Goal: Navigation & Orientation: Go to known website

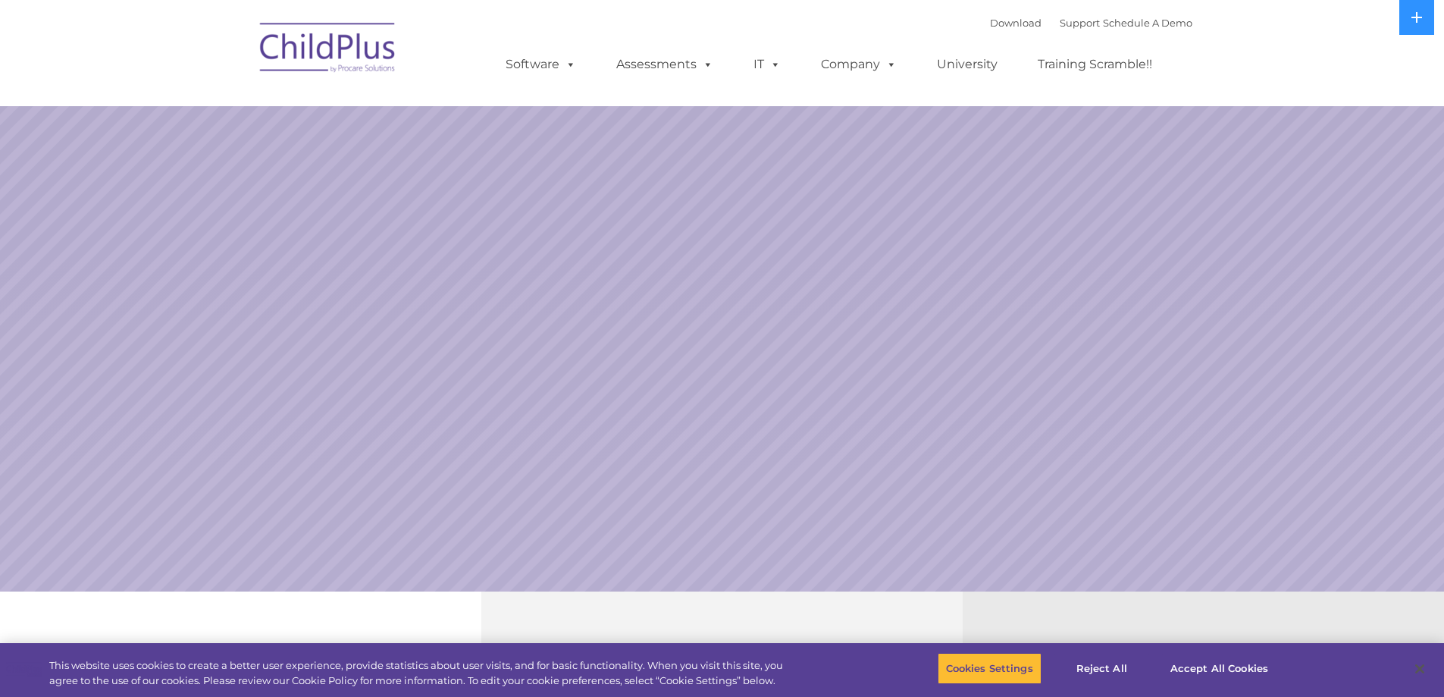
select select "MEDIUM"
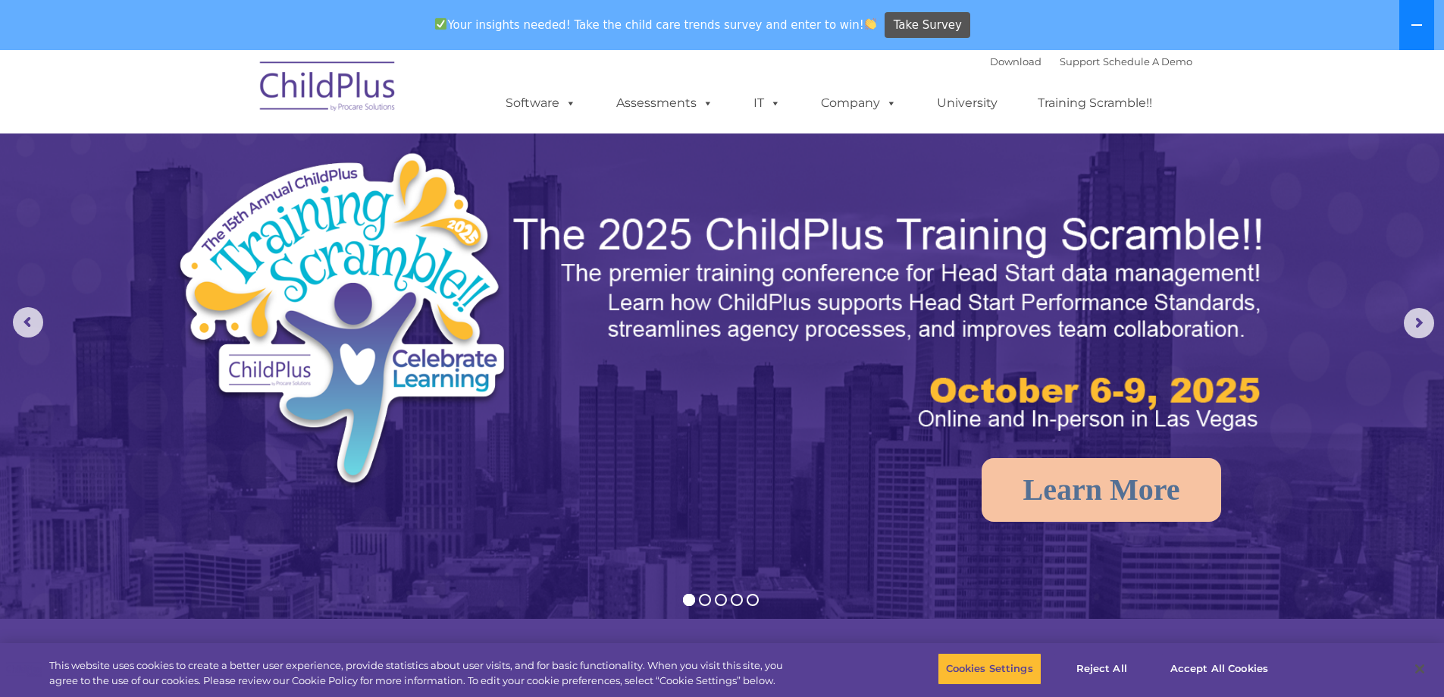
click at [1429, 30] on button at bounding box center [1416, 25] width 35 height 50
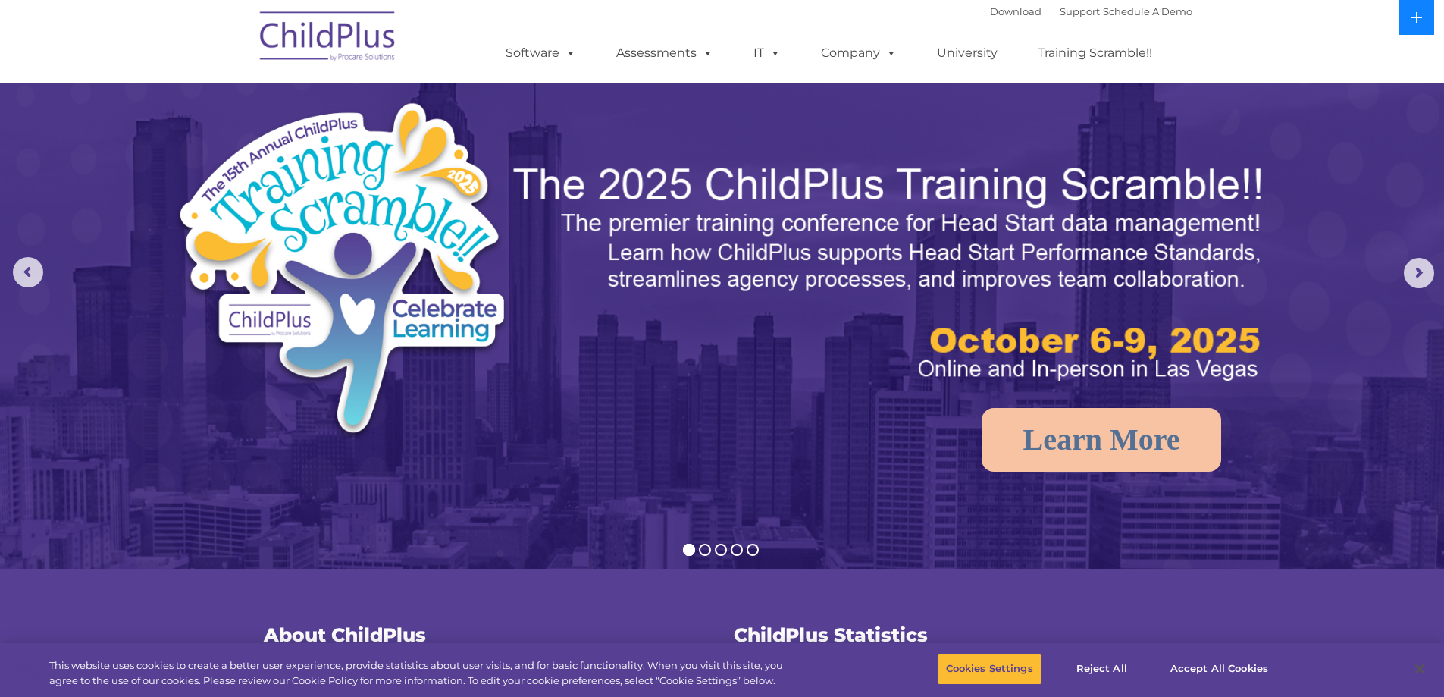
click at [1429, 30] on button at bounding box center [1416, 17] width 35 height 35
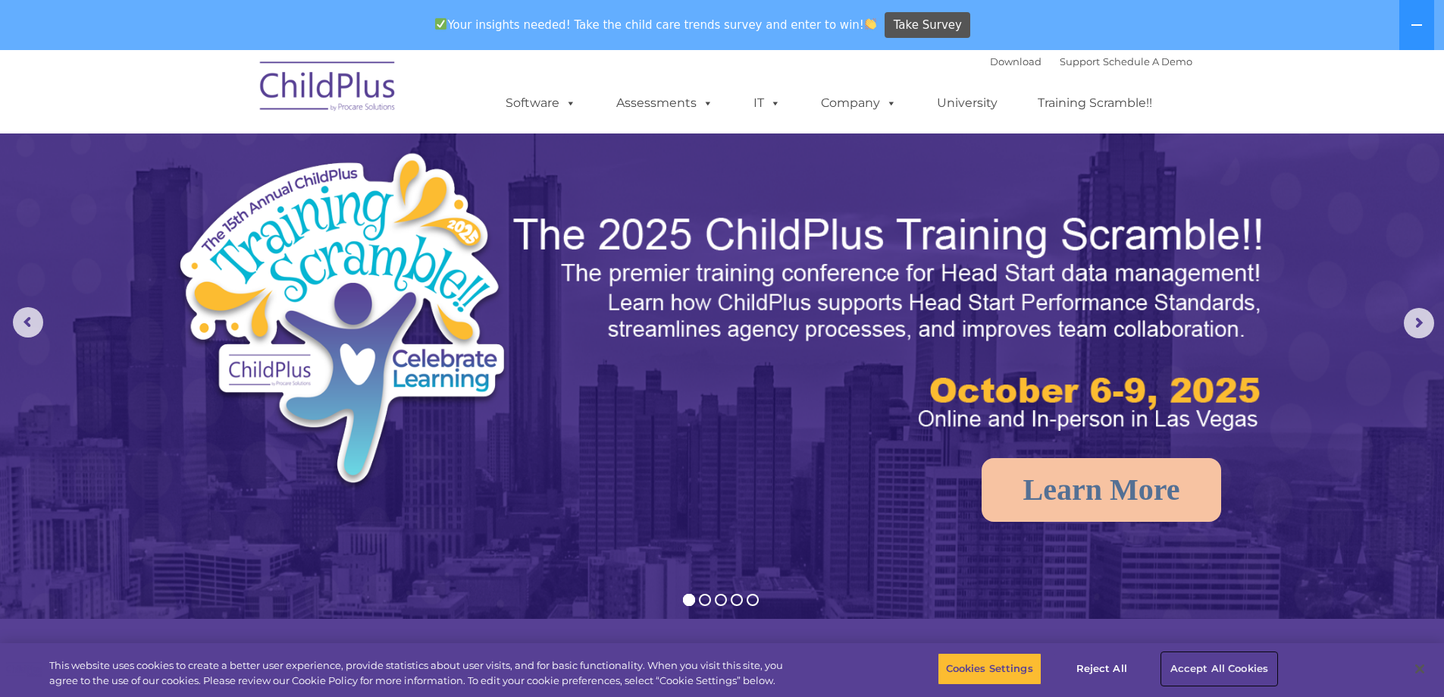
click at [1216, 666] on button "Accept All Cookies" at bounding box center [1219, 669] width 114 height 32
